Goal: Information Seeking & Learning: Understand process/instructions

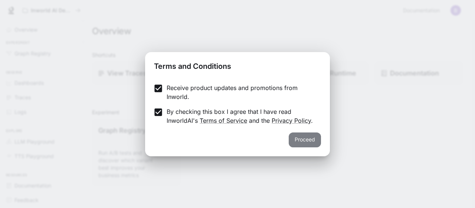
click at [302, 140] on button "Proceed" at bounding box center [305, 139] width 32 height 15
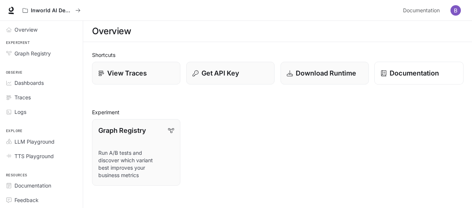
click at [405, 76] on p "Documentation" at bounding box center [414, 73] width 49 height 10
click at [214, 141] on div "Graph Registry Run A/B tests and discover which variant best improves your busi…" at bounding box center [274, 149] width 377 height 72
drag, startPoint x: 214, startPoint y: 141, endPoint x: 201, endPoint y: 140, distance: 12.3
click at [201, 140] on div "Graph Registry Run A/B tests and discover which variant best improves your busi…" at bounding box center [274, 149] width 377 height 72
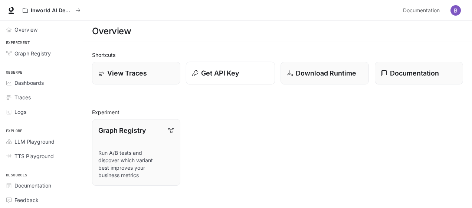
click at [214, 73] on p "Get API Key" at bounding box center [220, 73] width 38 height 10
